Goal: Ask a question

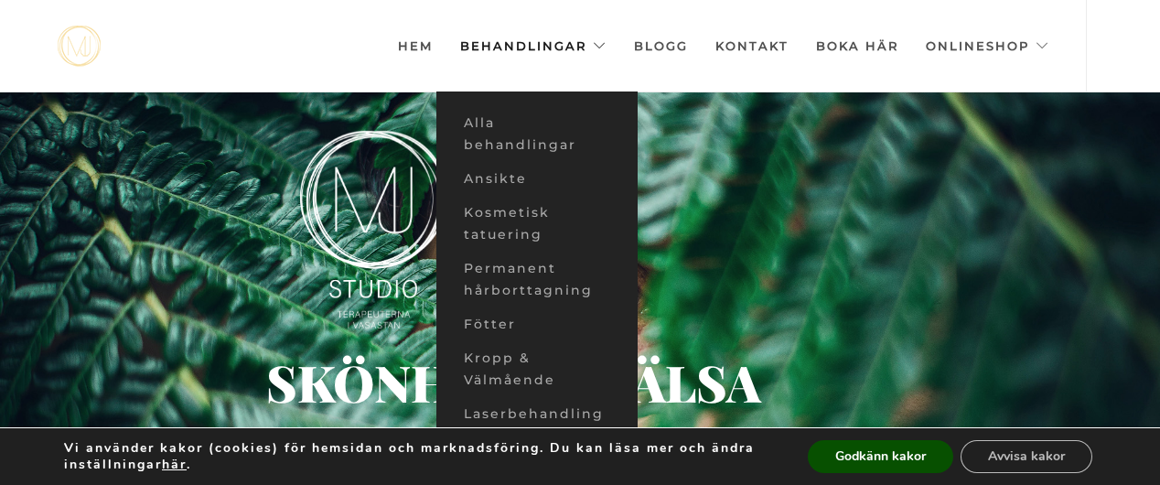
click at [564, 38] on link "Behandlingar" at bounding box center [533, 45] width 146 height 91
click at [503, 178] on link "Ansikte" at bounding box center [536, 179] width 201 height 34
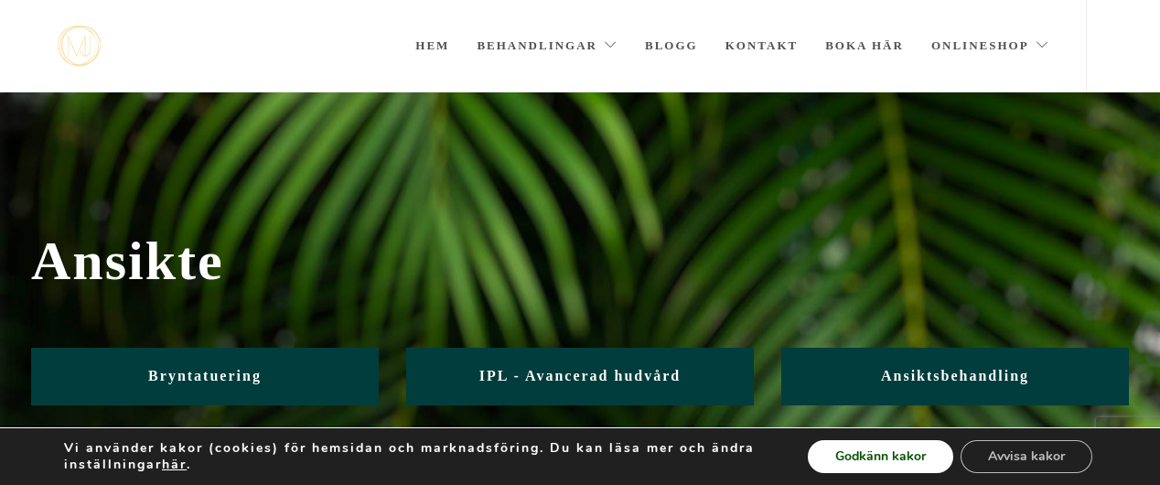
click at [867, 457] on button "Godkänn kakor" at bounding box center [880, 456] width 145 height 33
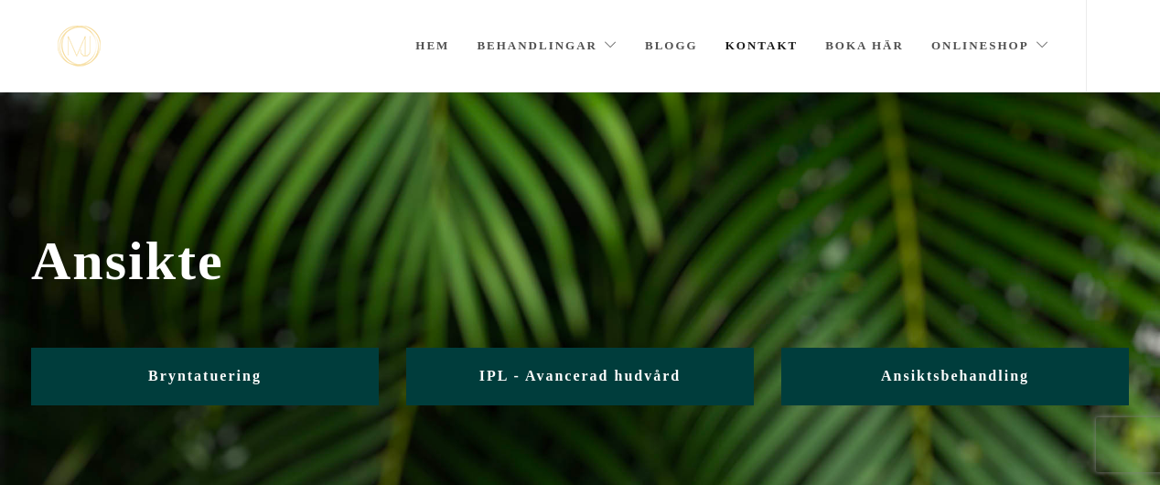
click at [755, 45] on link "Kontakt" at bounding box center [761, 45] width 73 height 91
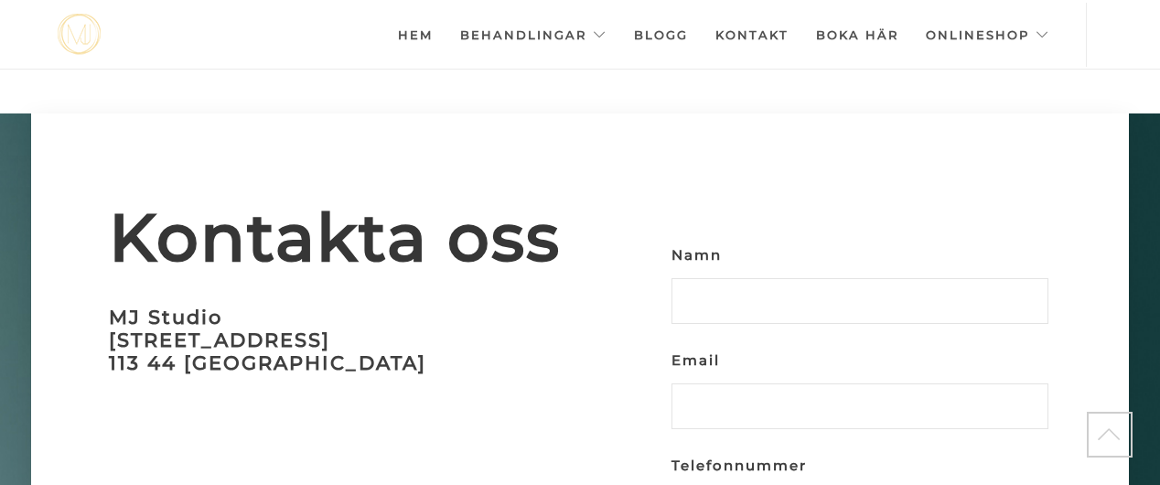
scroll to position [5213, 0]
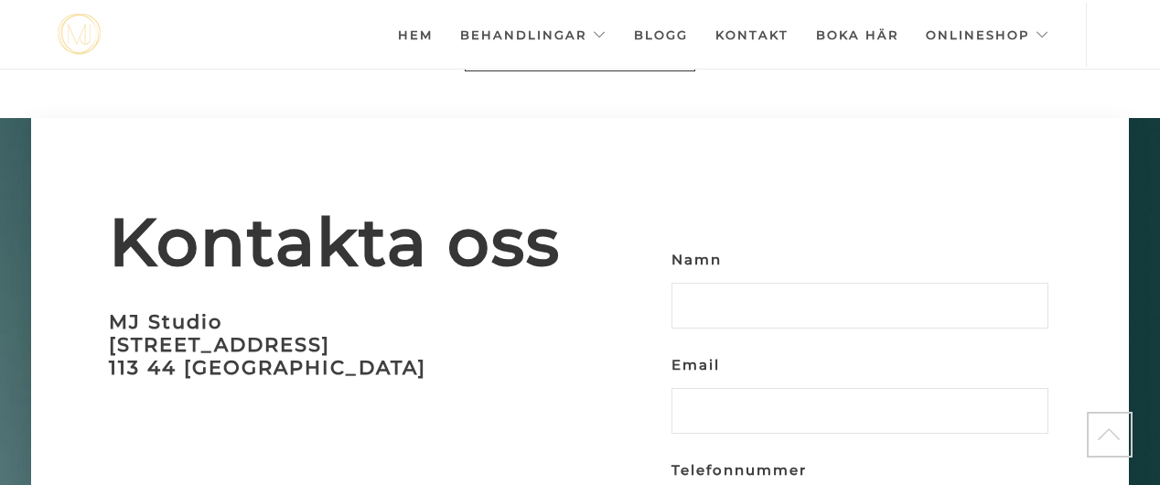
drag, startPoint x: 1164, startPoint y: 382, endPoint x: 1182, endPoint y: 387, distance: 19.1
click at [746, 283] on input "Namn" at bounding box center [860, 306] width 377 height 46
type input "[PERSON_NAME]"
type input "[EMAIL_ADDRESS][DOMAIN_NAME]"
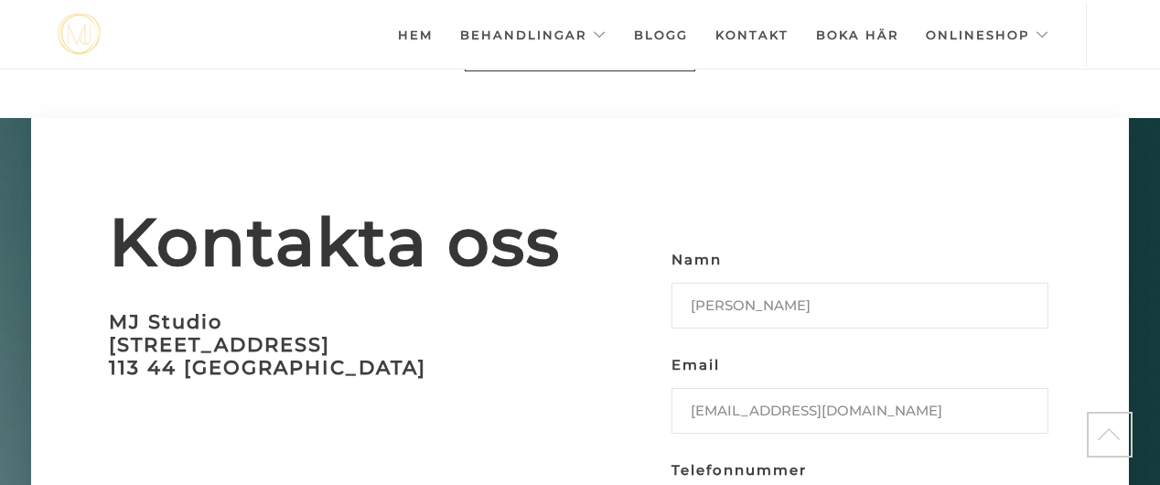
type input "0706957319"
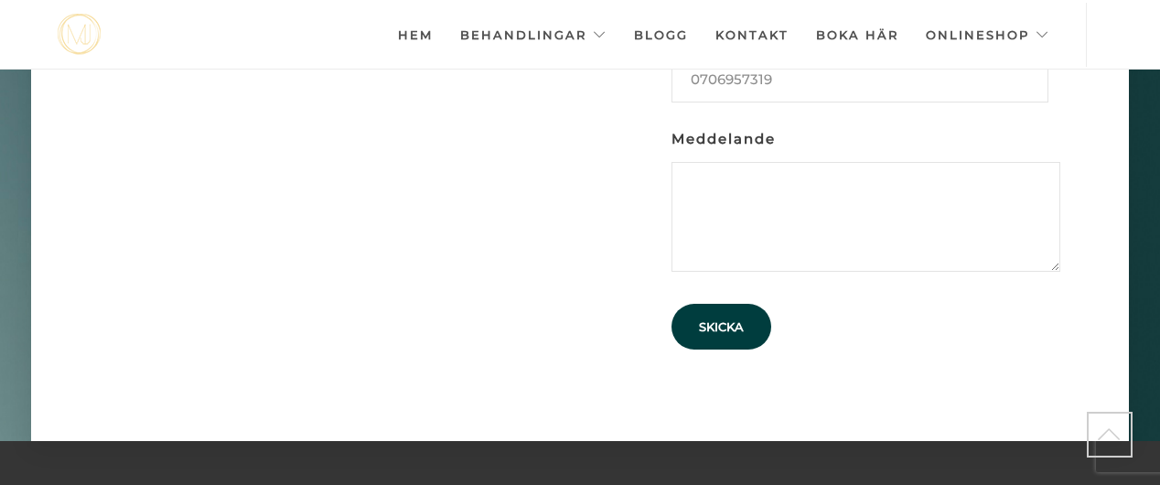
scroll to position [5520, 0]
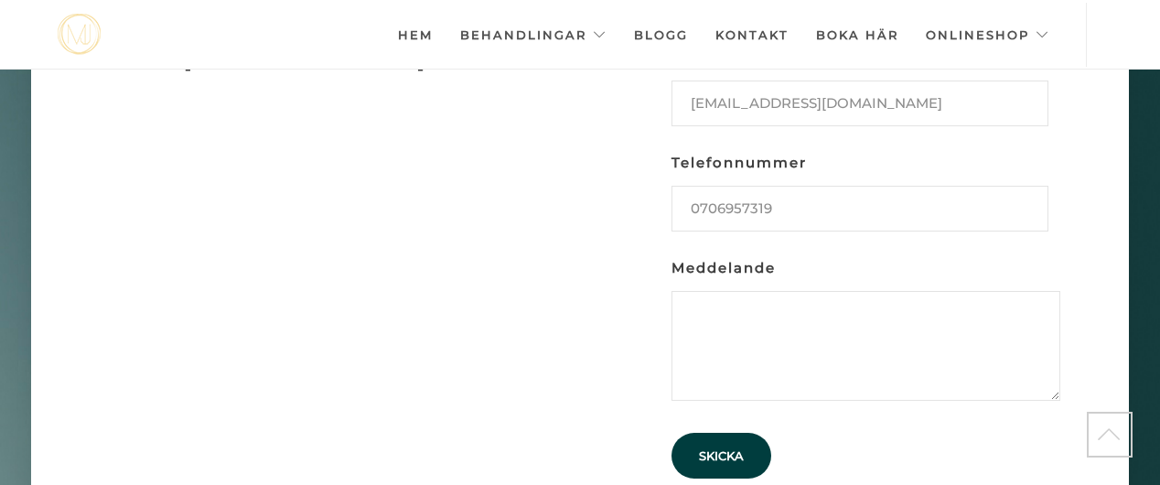
click at [755, 291] on textarea "Meddelande" at bounding box center [866, 346] width 389 height 110
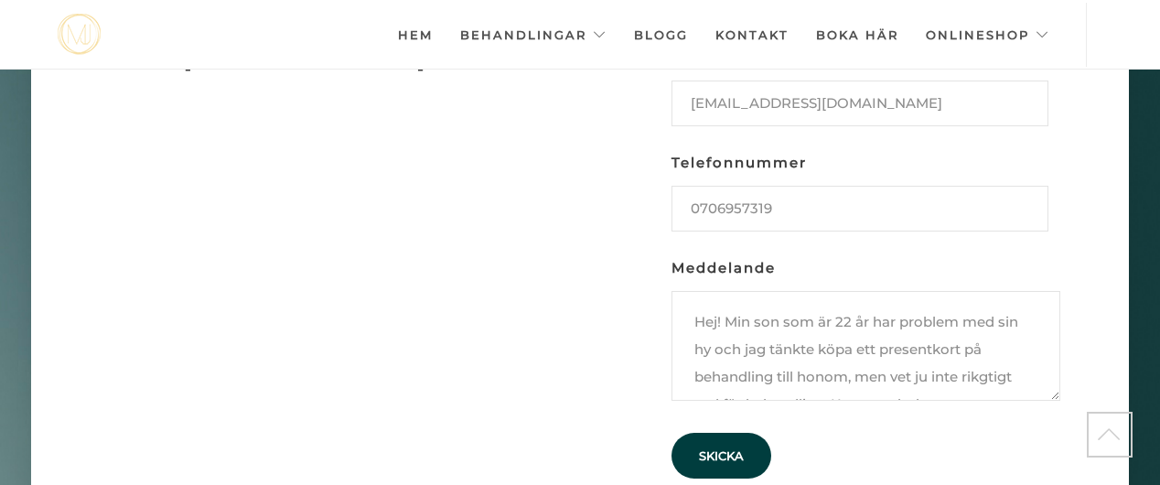
scroll to position [33, 0]
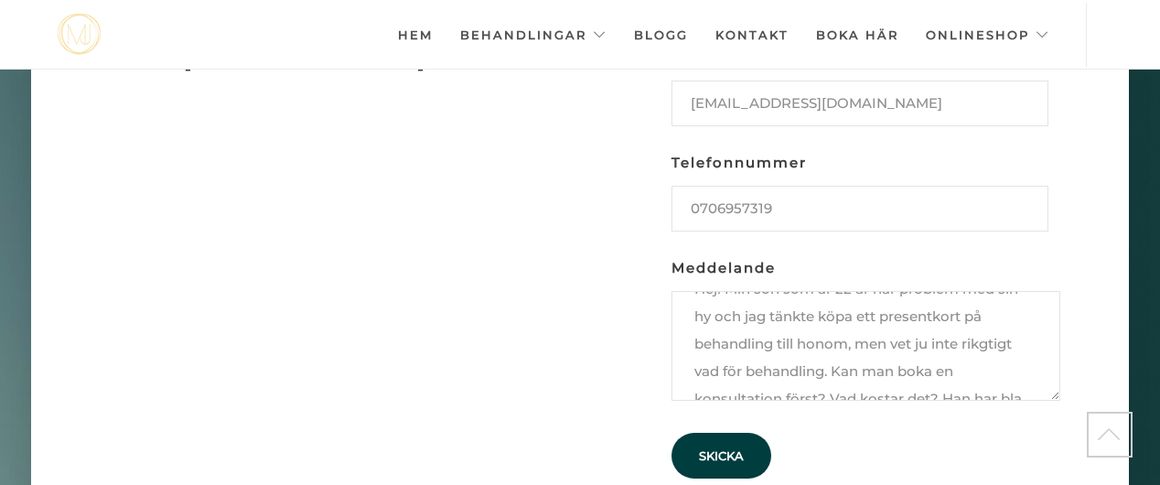
click at [719, 316] on textarea "Hej! Min son som är 22 år har problem med sin hy och jag tänkte köpa ett presen…" at bounding box center [866, 346] width 389 height 110
click at [871, 316] on textarea "Hej! Min son som är 22 år har problem med sin hy och jag tänkte köpa ett presen…" at bounding box center [866, 346] width 389 height 110
click at [975, 317] on textarea "Hej! Min son som är 22 år har problem med sin hy och jag tänkte köpa ett presen…" at bounding box center [866, 346] width 389 height 110
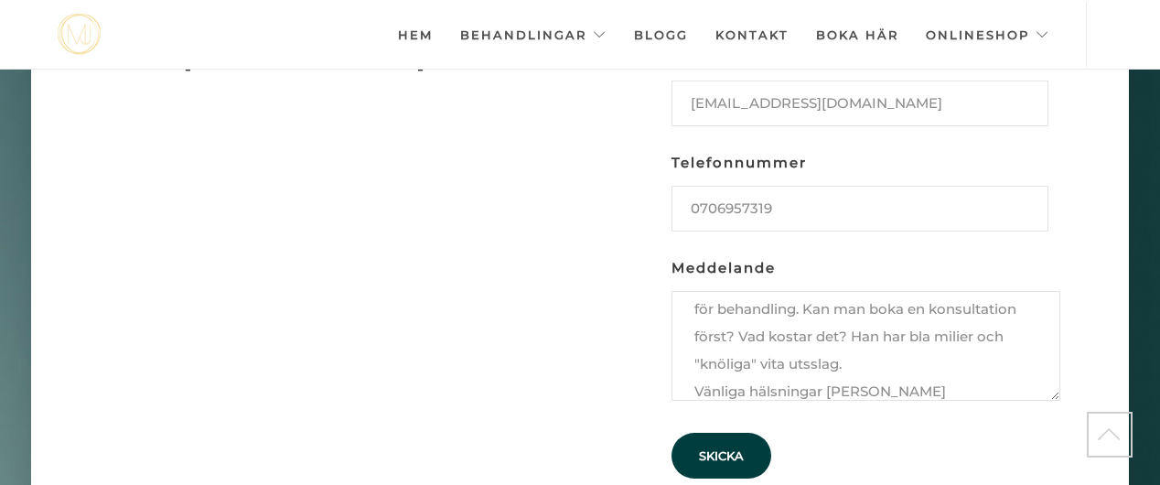
type textarea "Hej! Min son som är 22 år har problem med sin hy och jag tänkte köpa ett presen…"
click at [754, 433] on input "Skicka" at bounding box center [722, 456] width 100 height 46
